Goal: Task Accomplishment & Management: Manage account settings

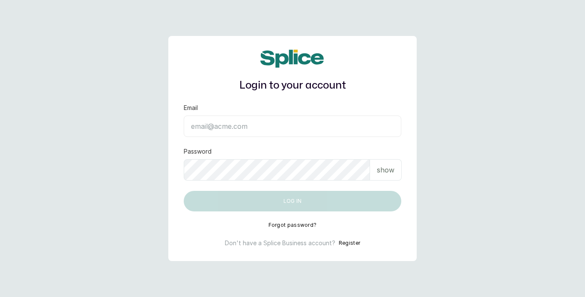
type input "ameeraabraham@hotmail.com"
click at [411, 229] on div "Login to your account Email ameeraabraham@hotmail.com Password show Log in Forg…" at bounding box center [292, 148] width 249 height 225
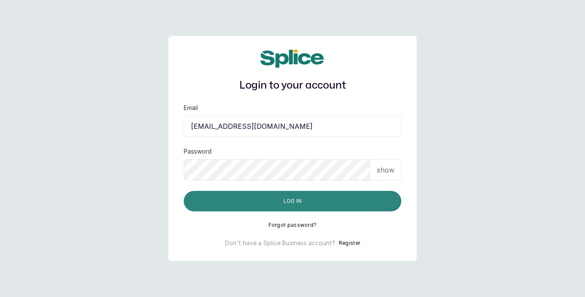
click at [347, 208] on button "Log in" at bounding box center [293, 201] width 218 height 21
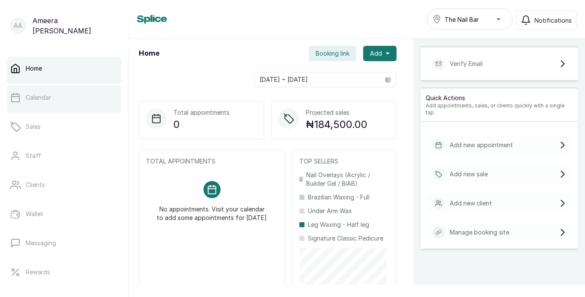
click at [72, 97] on link "Calendar" at bounding box center [64, 98] width 114 height 24
